Goal: Task Accomplishment & Management: Manage account settings

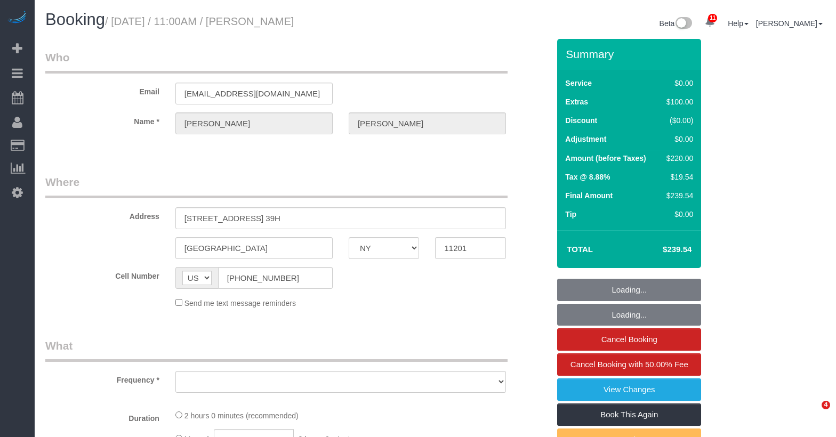
select select "NY"
select select "object:1003"
select select "spot51"
select select "number:89"
select select "number:74"
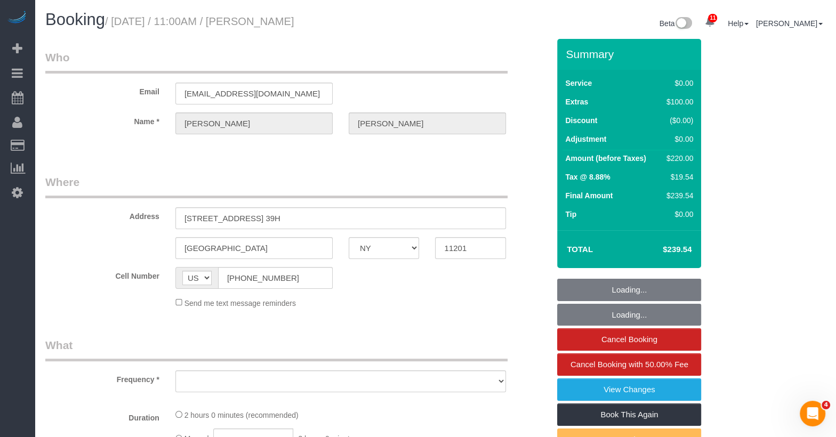
select select "number:14"
select select "number:6"
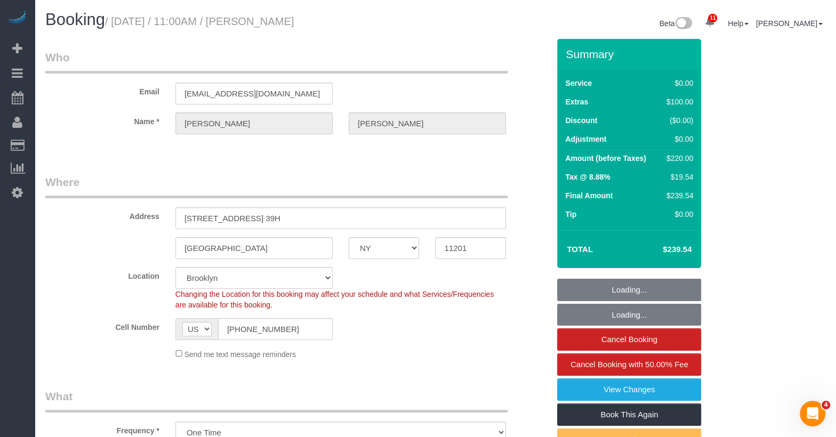
select select "string:stripe-pm_1RRJXB4VGloSiKo7ygoYfvdN"
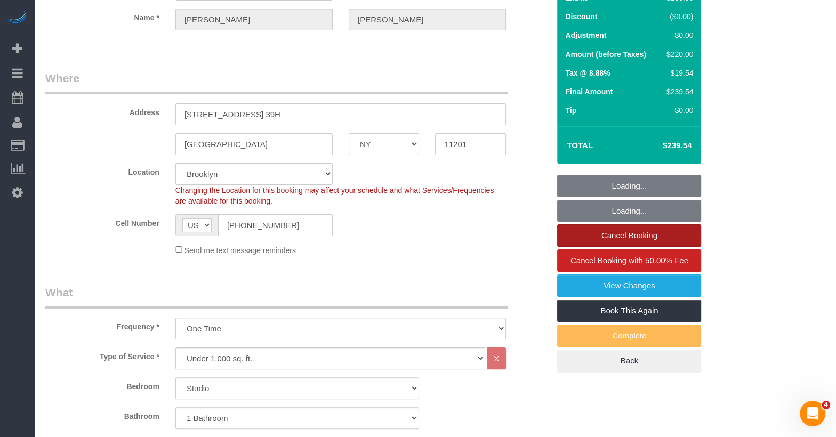
click at [654, 234] on link "Cancel Booking" at bounding box center [629, 235] width 144 height 22
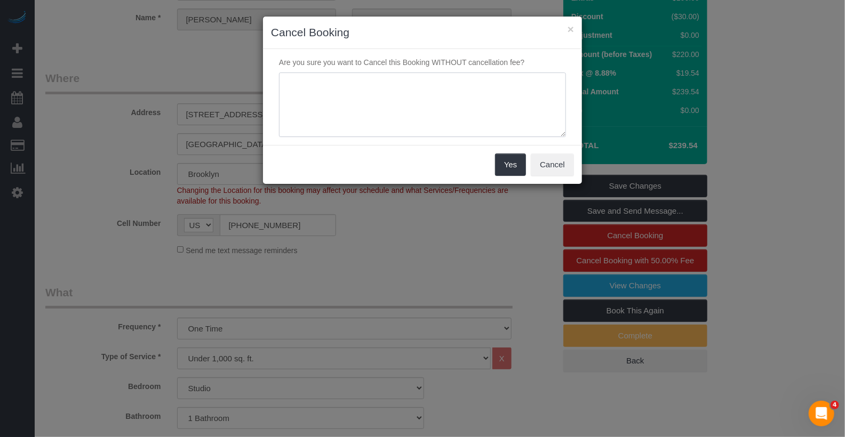
click at [319, 90] on textarea at bounding box center [422, 105] width 287 height 65
type textarea "unable to confirm"
click at [507, 164] on button "Yes" at bounding box center [510, 165] width 31 height 22
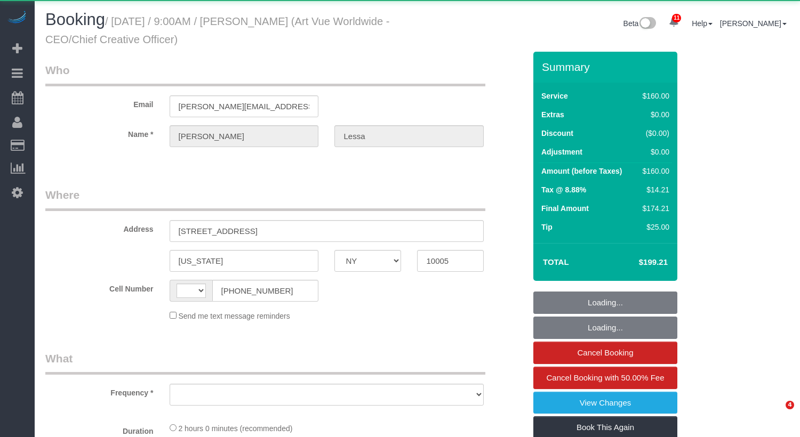
select select "NY"
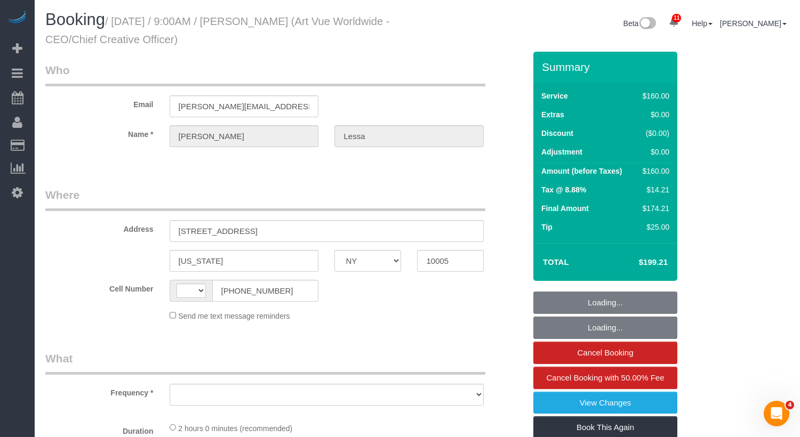
select select "string:stripe-pm_1S365Z4VGloSiKo7FAUy2Rp7"
select select "string:[GEOGRAPHIC_DATA]"
select select "object:714"
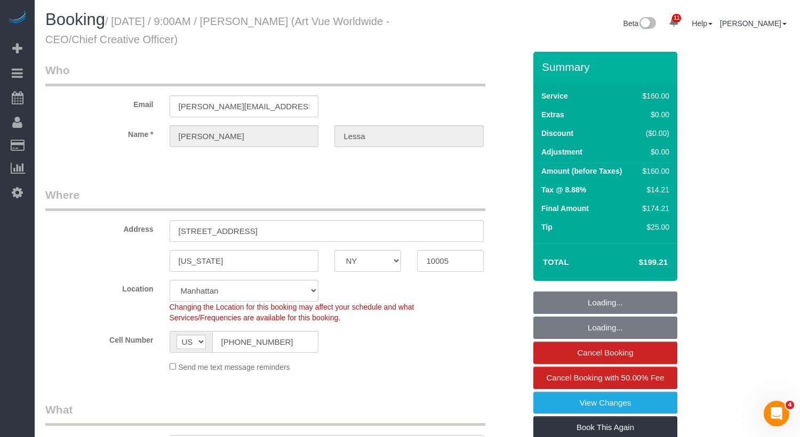
select select "spot1"
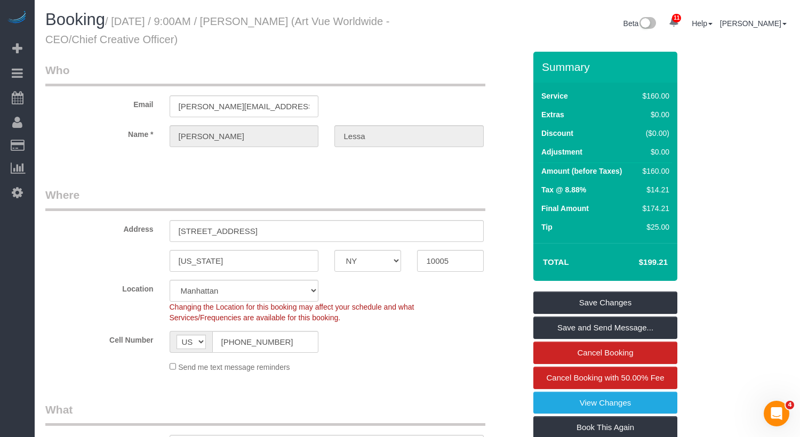
select select "object:1339"
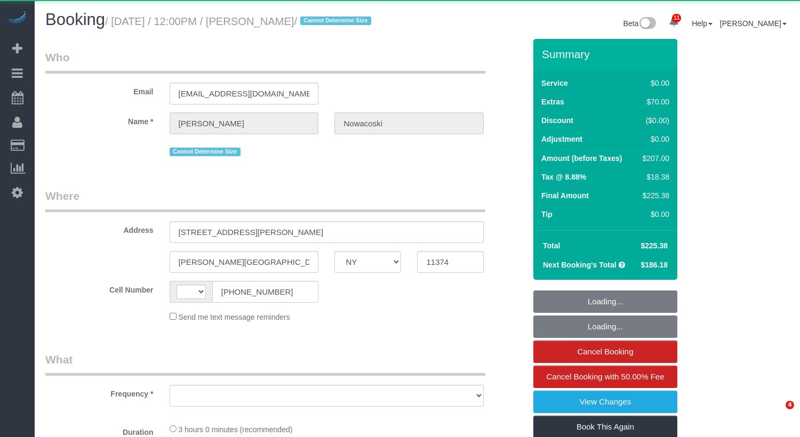
select select "NY"
select select "spot1"
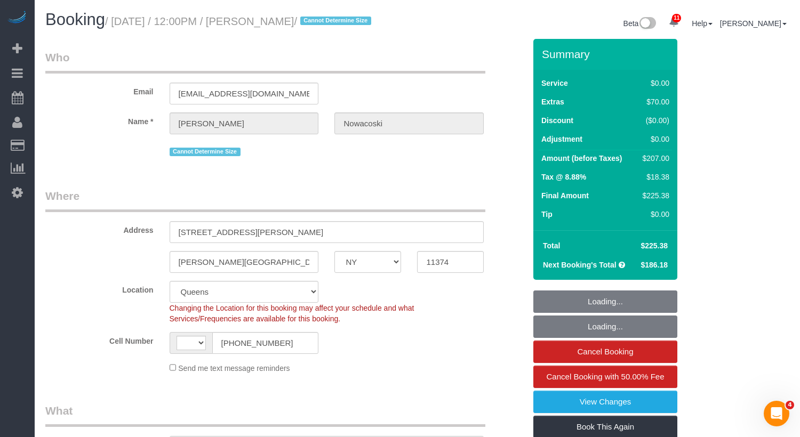
select select "spot36"
select select "1"
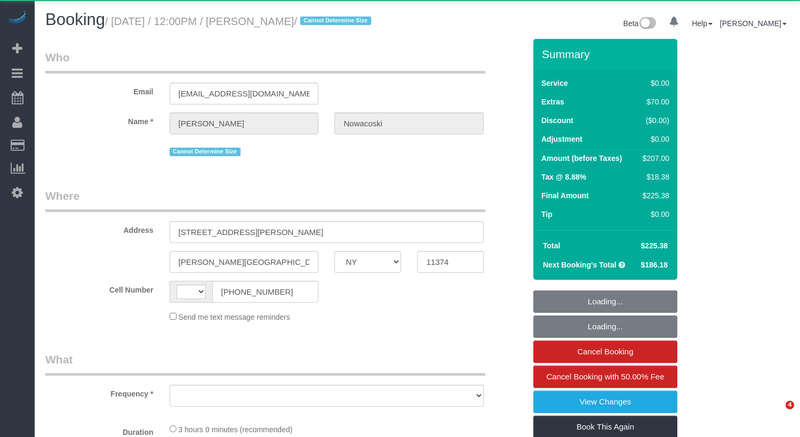
select select "NY"
select select "object:446"
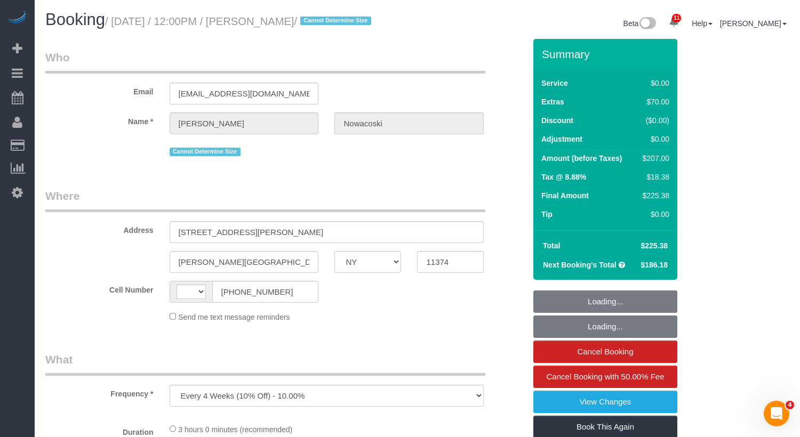
select select "string:[GEOGRAPHIC_DATA]"
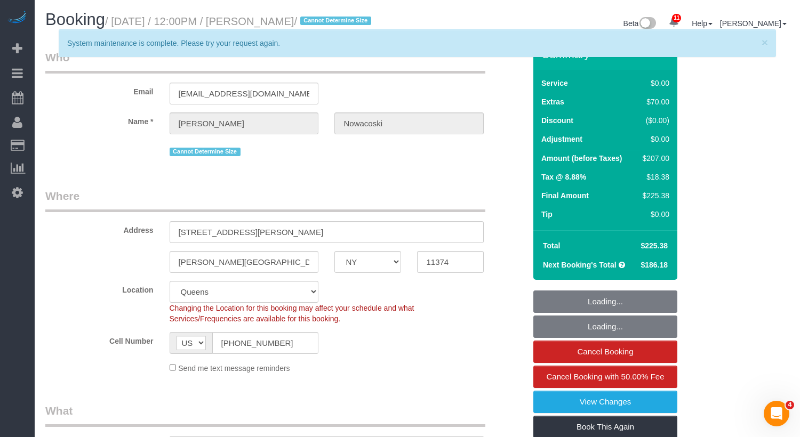
select select "object:732"
select select "string:stripe-pm_1RfAQq4VGloSiKo7ZanEvOFy"
select select "1"
select select "spot1"
select select "number:58"
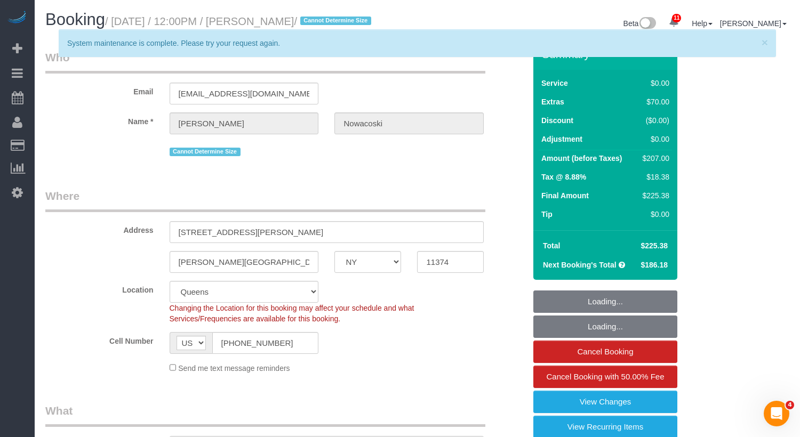
select select "number:73"
select select "number:14"
select select "number:5"
select select "1"
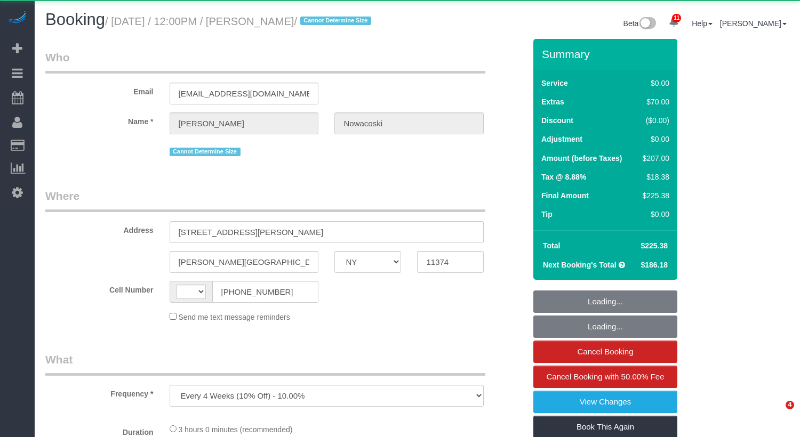
select select "NY"
select select "object:842"
select select "string:[GEOGRAPHIC_DATA]"
select select "1"
select select "spot1"
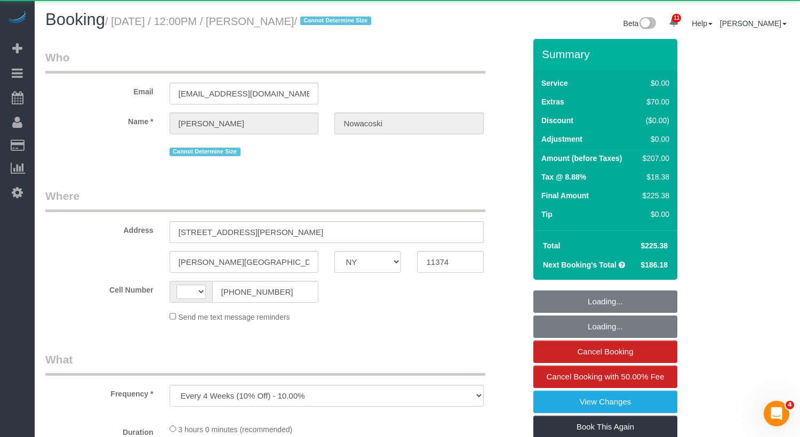
select select "number:58"
select select "number:73"
select select "number:14"
select select "number:5"
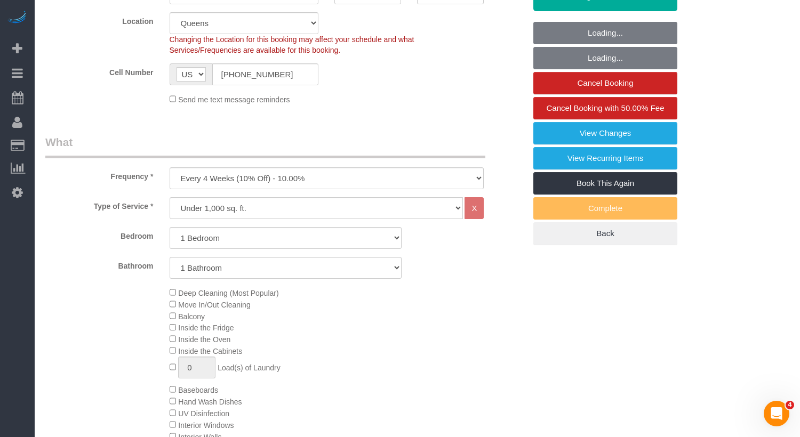
select select "string:stripe-pm_1RfAQq4VGloSiKo7ZanEvOFy"
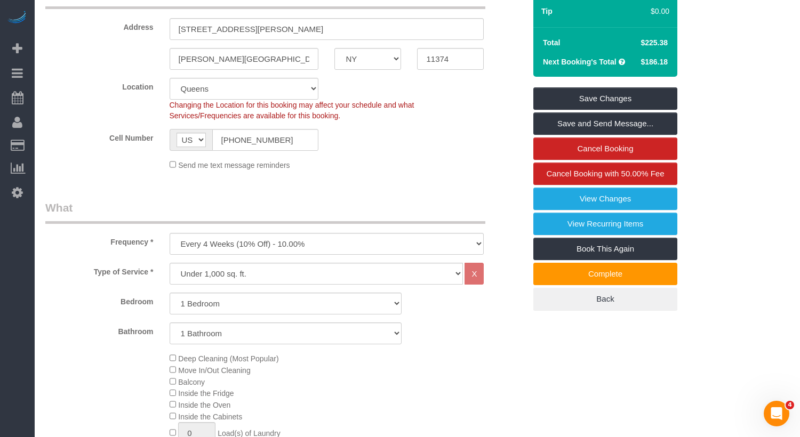
scroll to position [151, 0]
